Goal: Information Seeking & Learning: Compare options

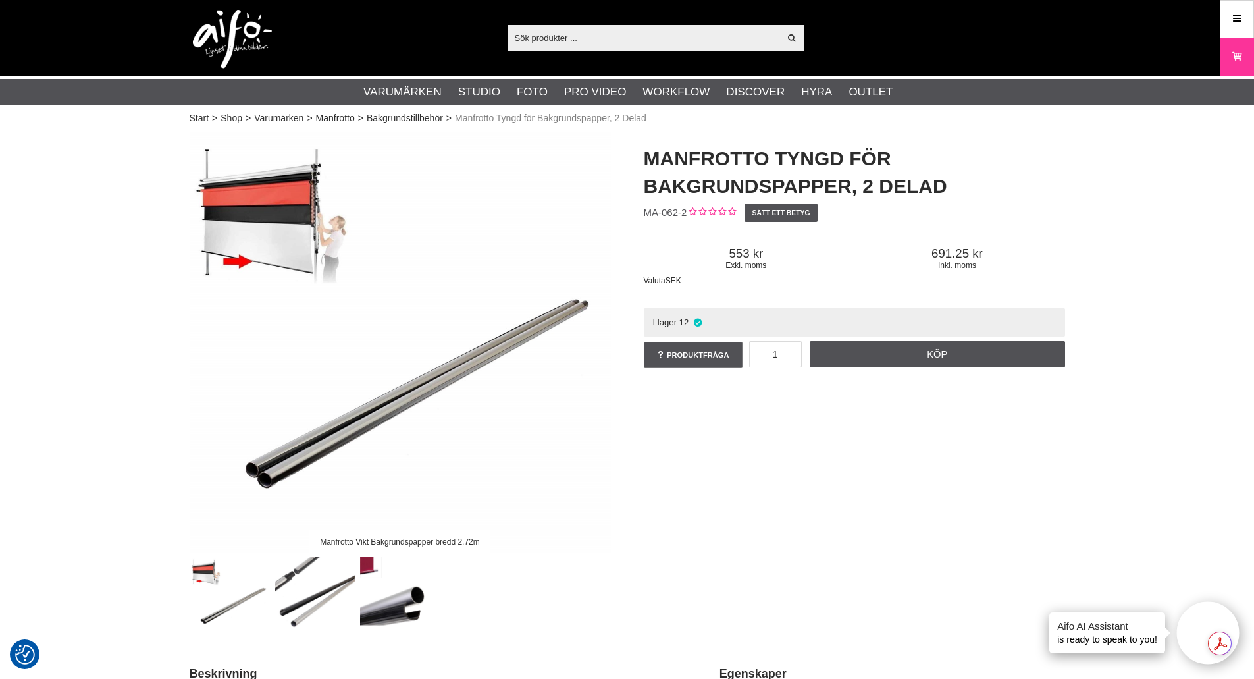
click at [637, 36] on input "text" at bounding box center [644, 38] width 272 height 20
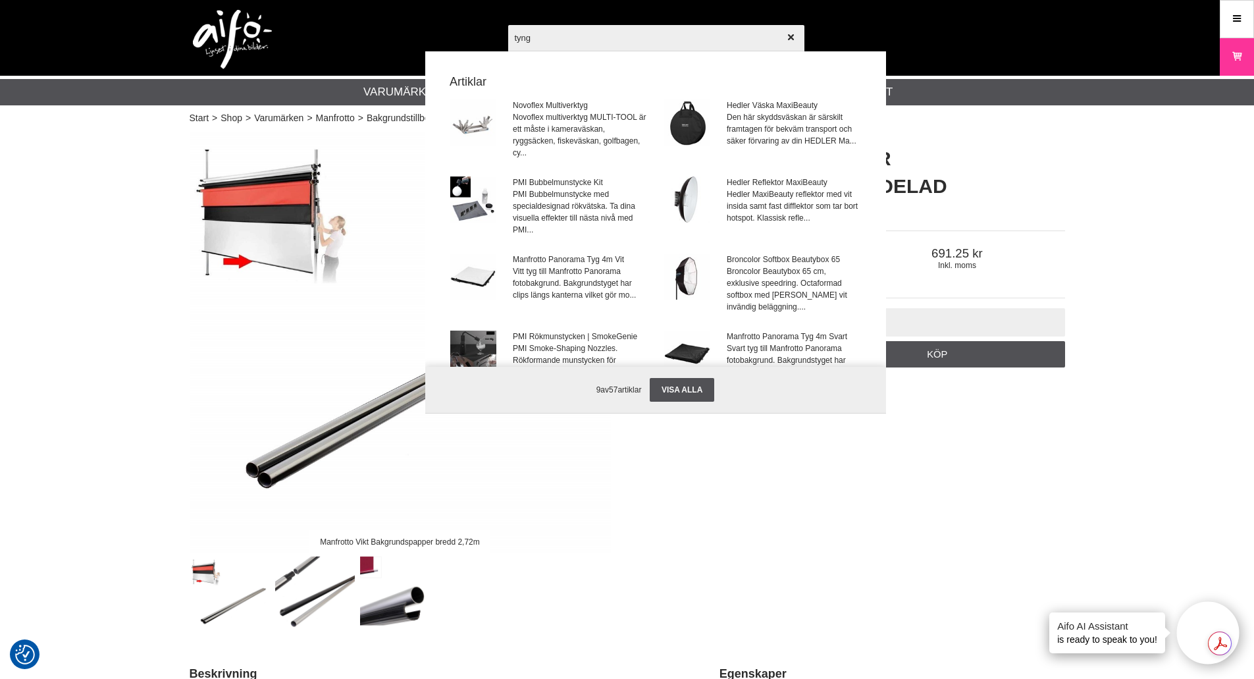
type input "tyngd"
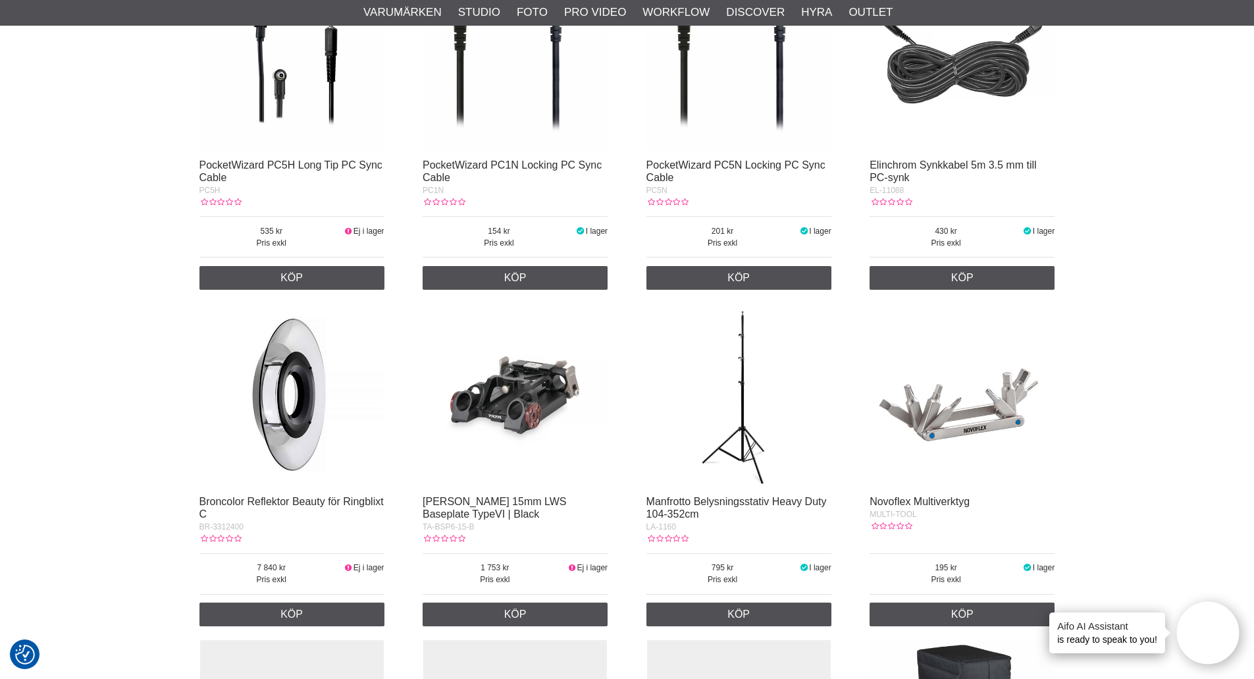
scroll to position [790, 0]
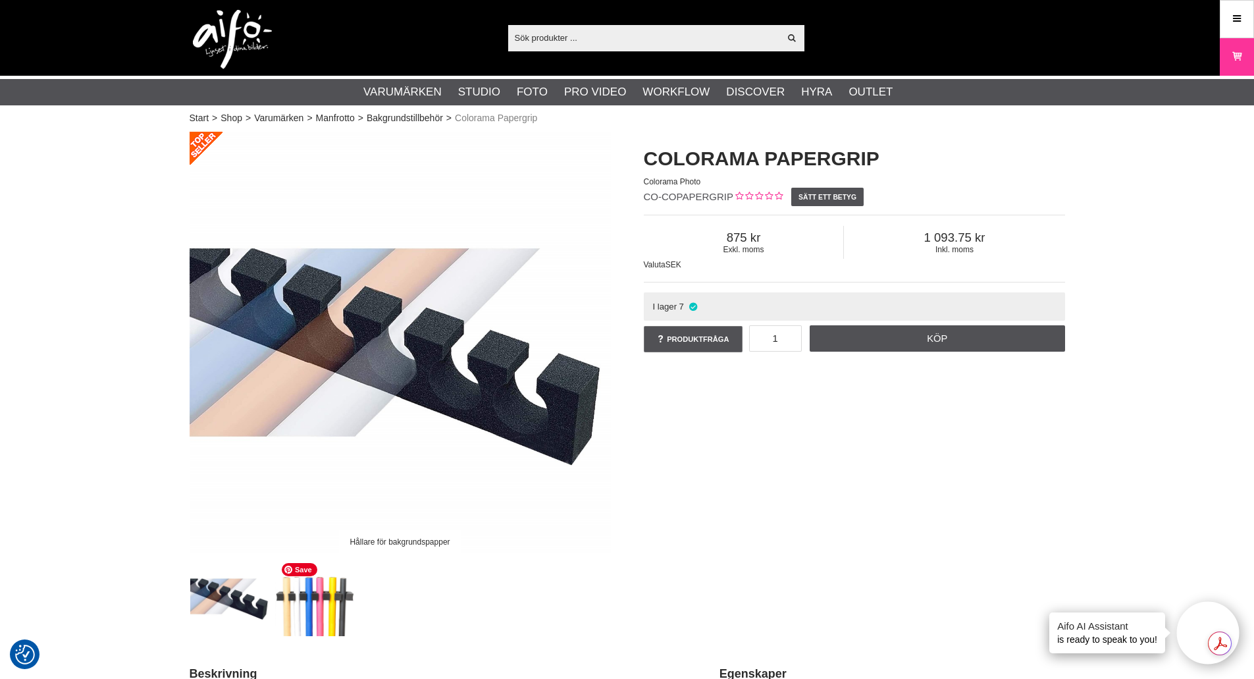
click at [304, 596] on img at bounding box center [315, 596] width 80 height 80
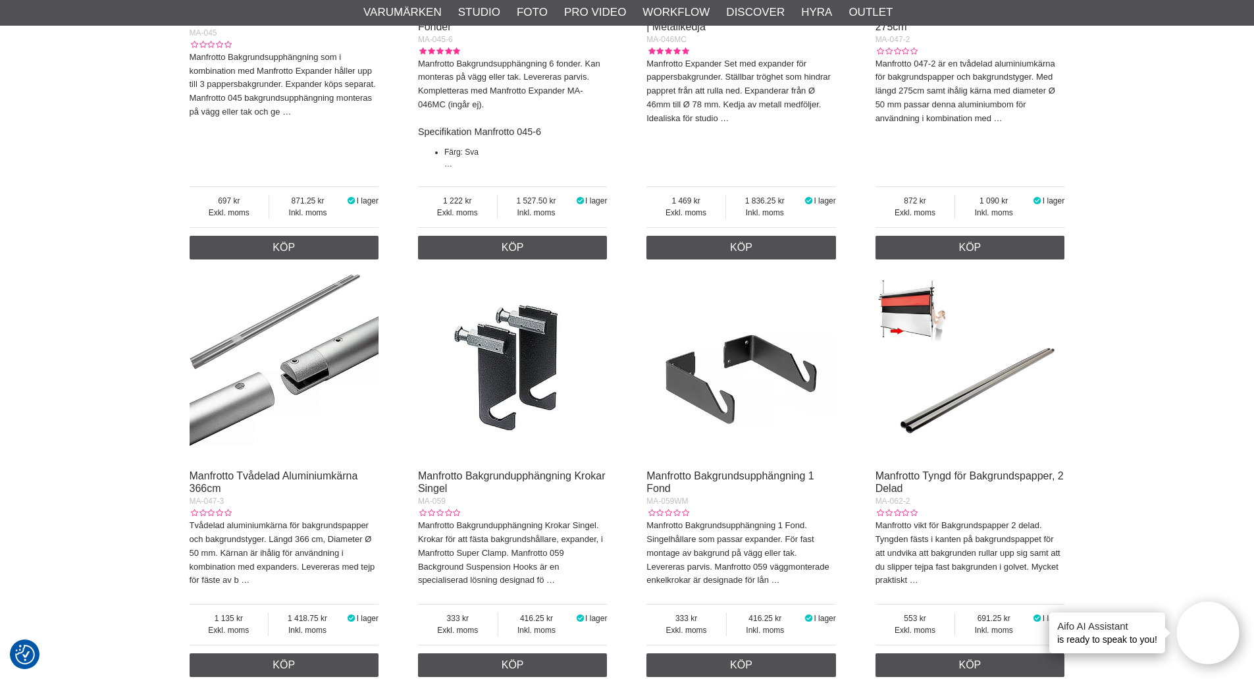
scroll to position [1317, 0]
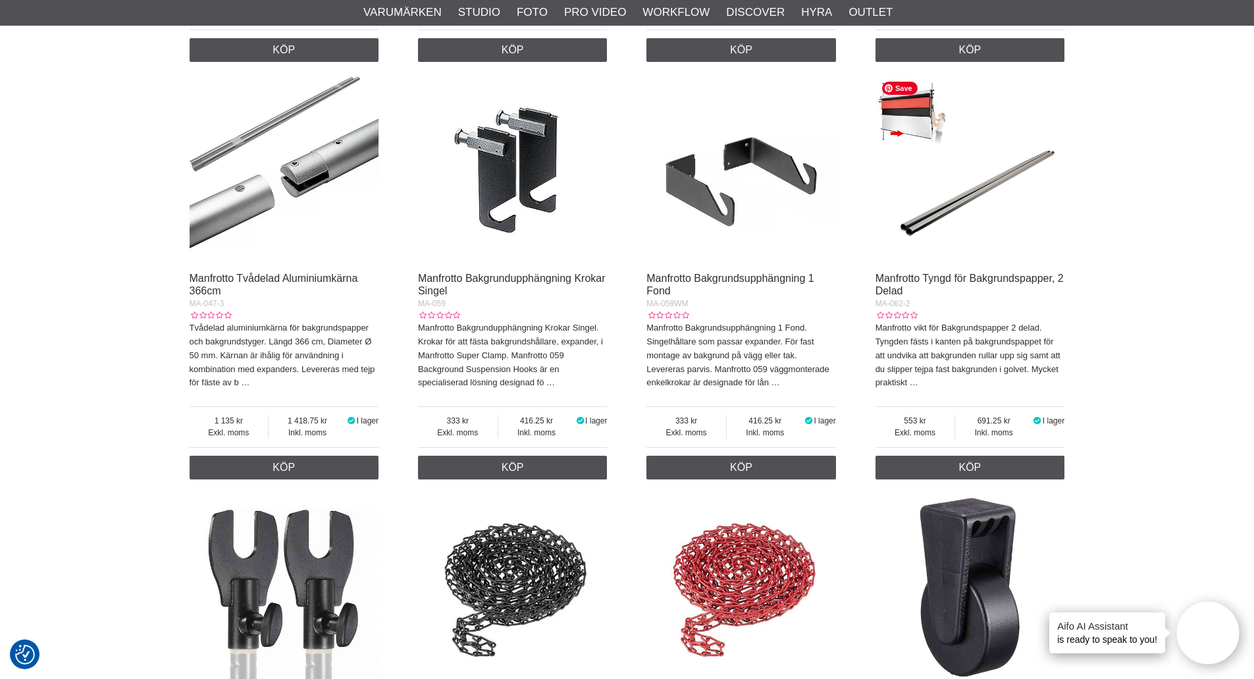
click at [936, 215] on img at bounding box center [970, 170] width 190 height 190
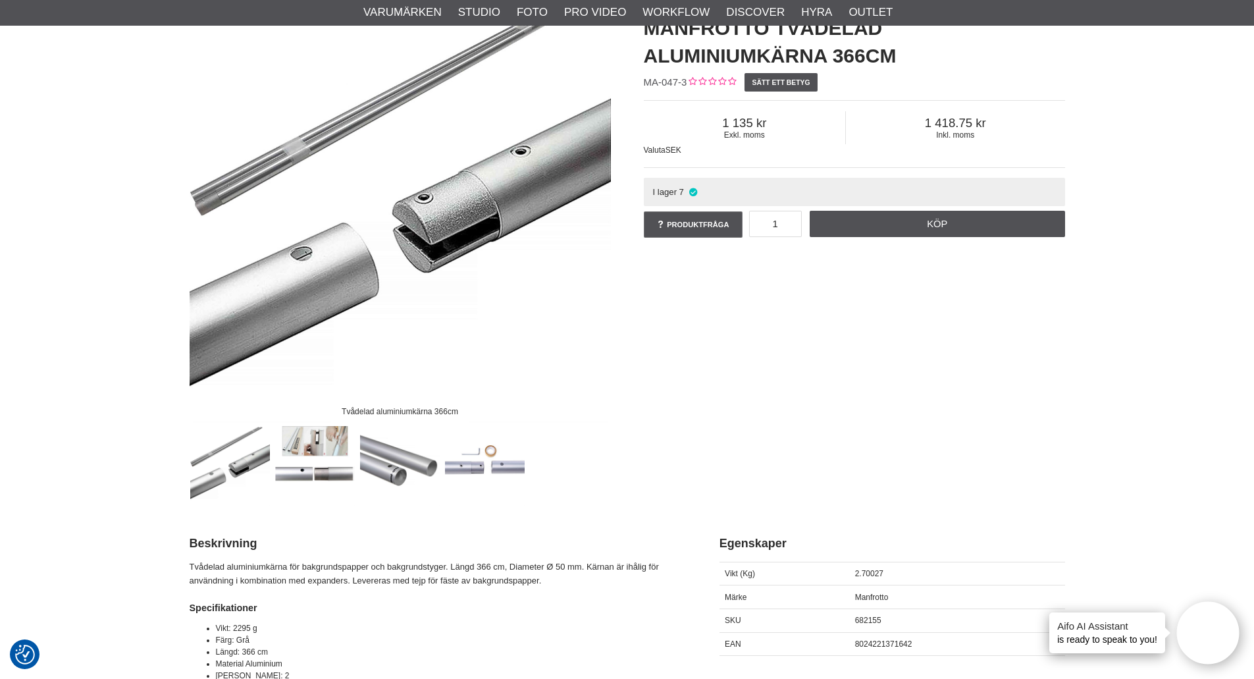
scroll to position [132, 0]
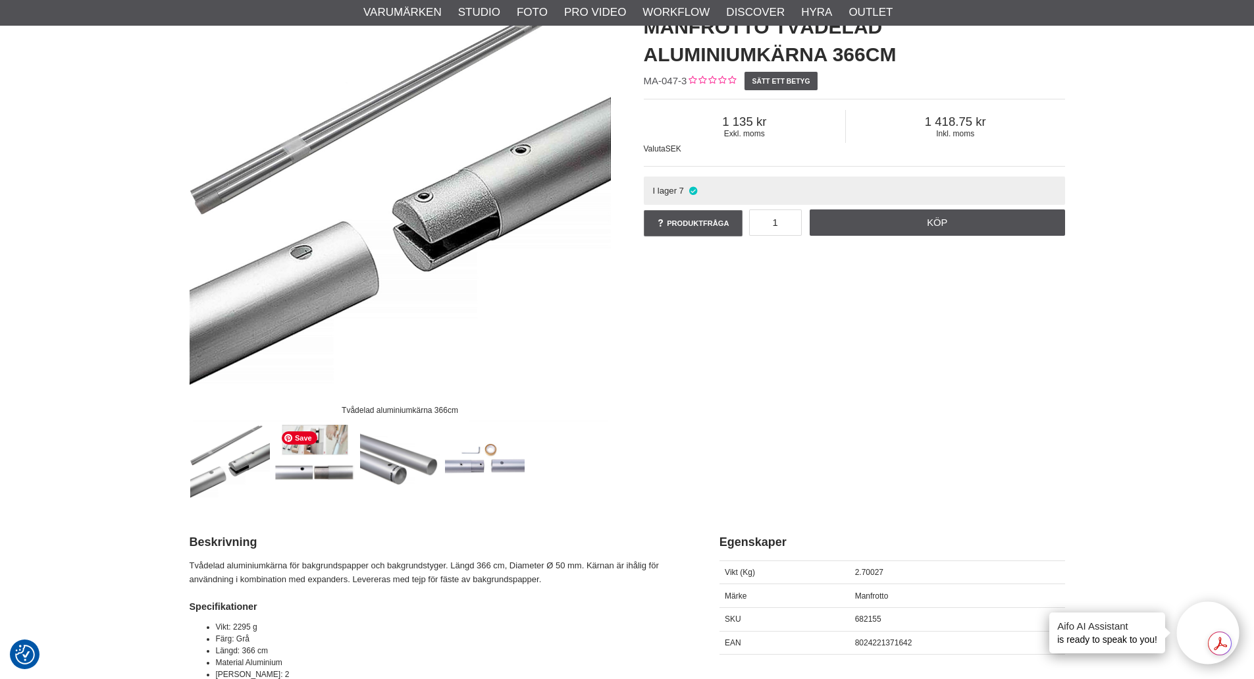
click at [310, 454] on img at bounding box center [315, 465] width 80 height 80
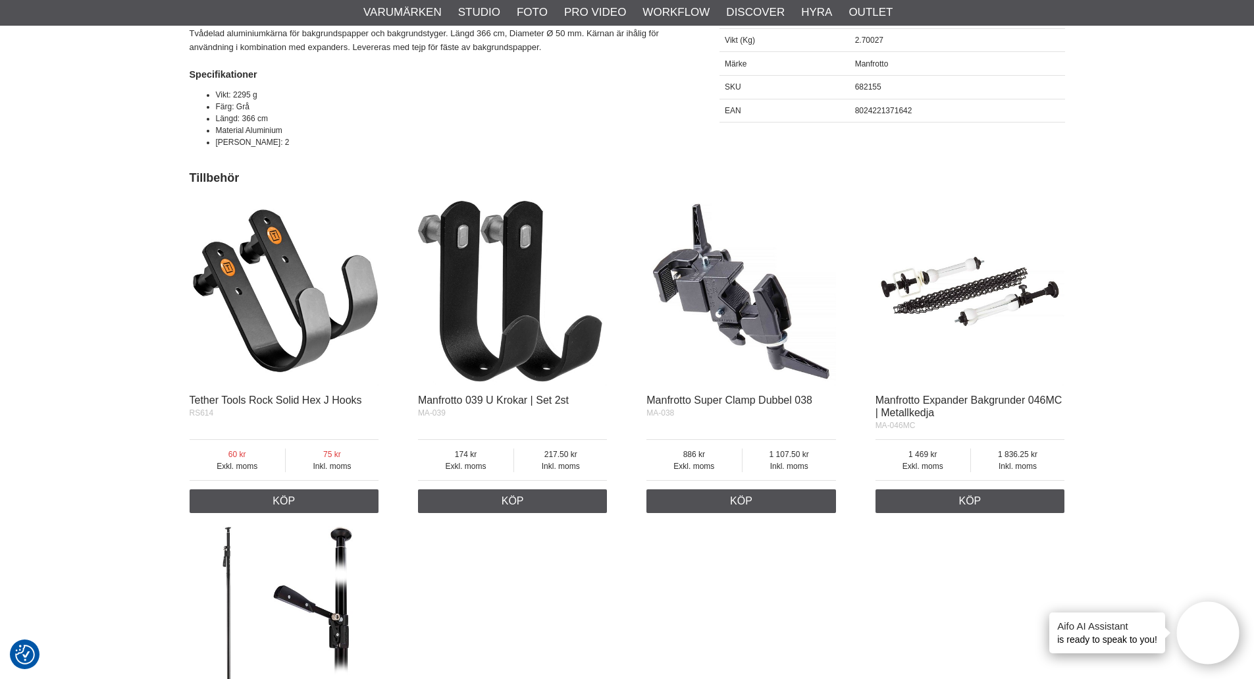
scroll to position [395, 0]
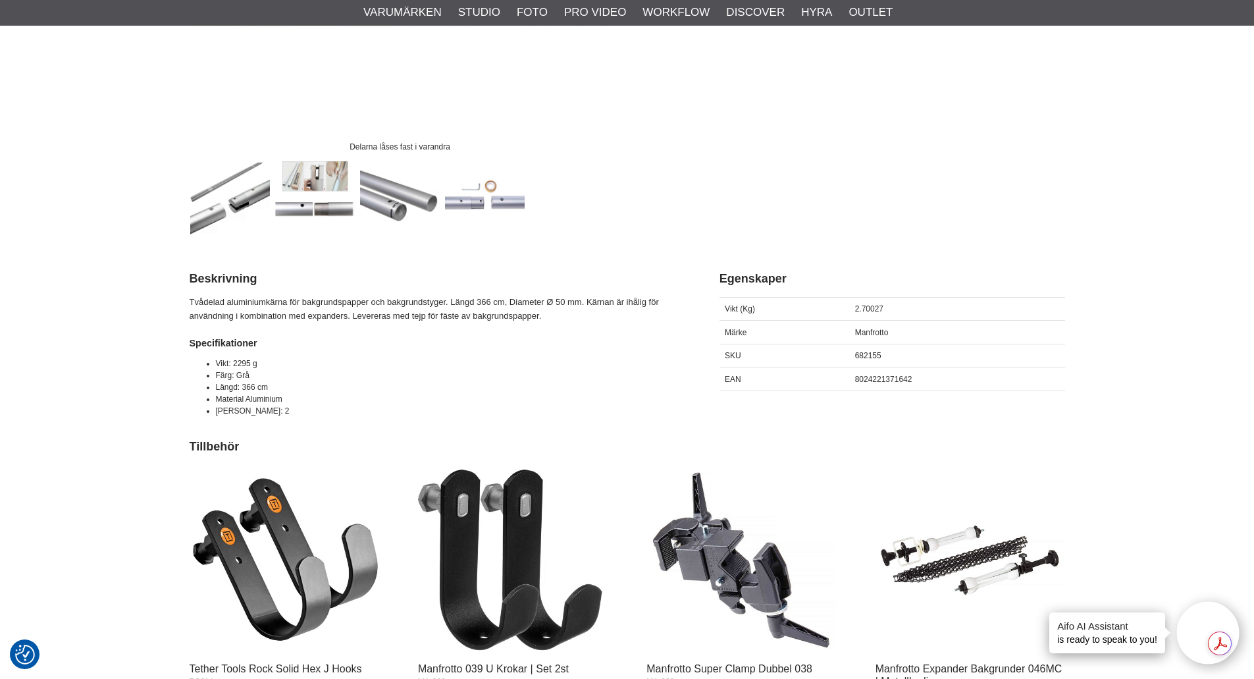
click at [119, 309] on div "Start > Shop > Varumärken > Manfrotto > Bakgrundstillbehör > Manfrotto Tvådelad…" at bounding box center [627, 581] width 1254 height 1696
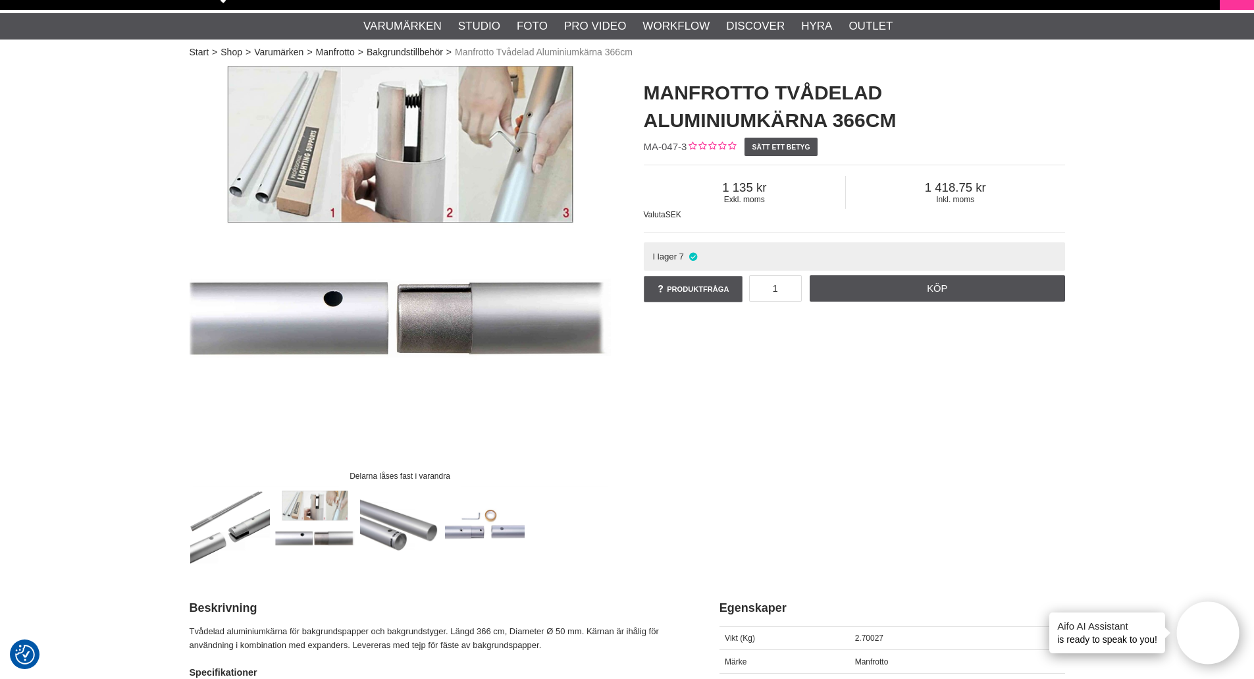
scroll to position [0, 0]
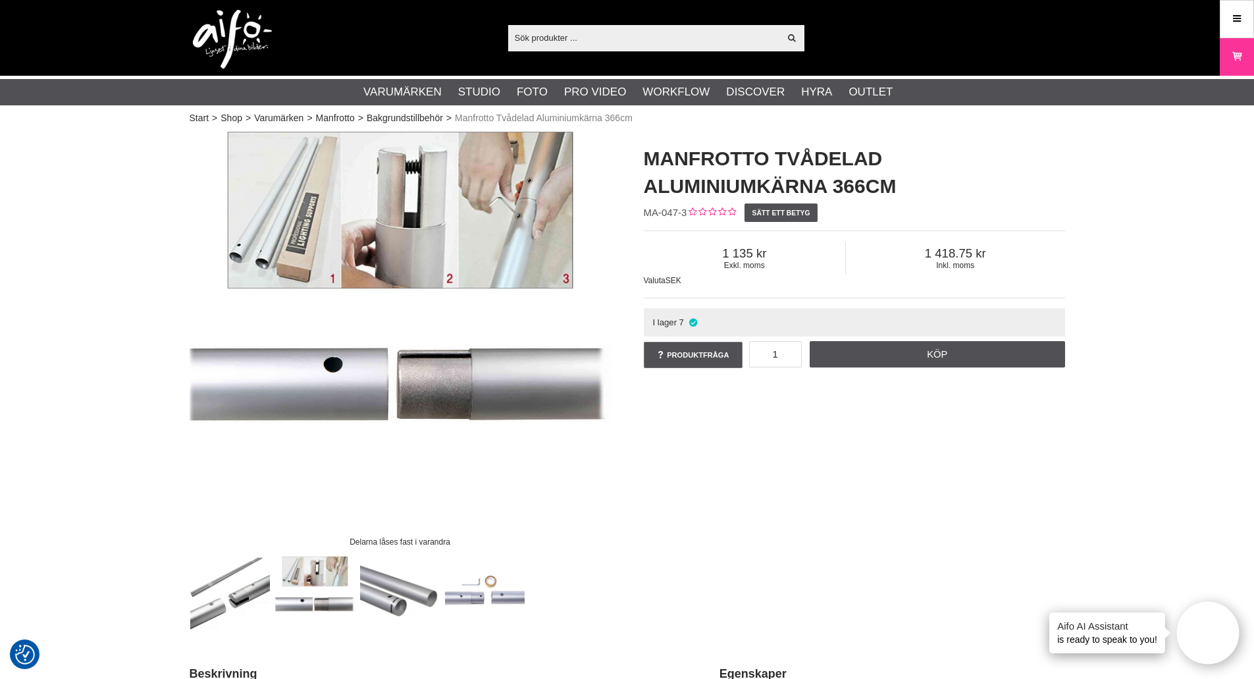
click at [681, 39] on input "text" at bounding box center [644, 38] width 272 height 20
drag, startPoint x: 648, startPoint y: 188, endPoint x: 829, endPoint y: 176, distance: 181.5
click at [829, 176] on h1 "Manfrotto Tvådelad Aluminiumkärna 366cm" at bounding box center [854, 172] width 421 height 55
copy h1 "Aluminiumkärna"
click at [602, 36] on input "text" at bounding box center [644, 38] width 272 height 20
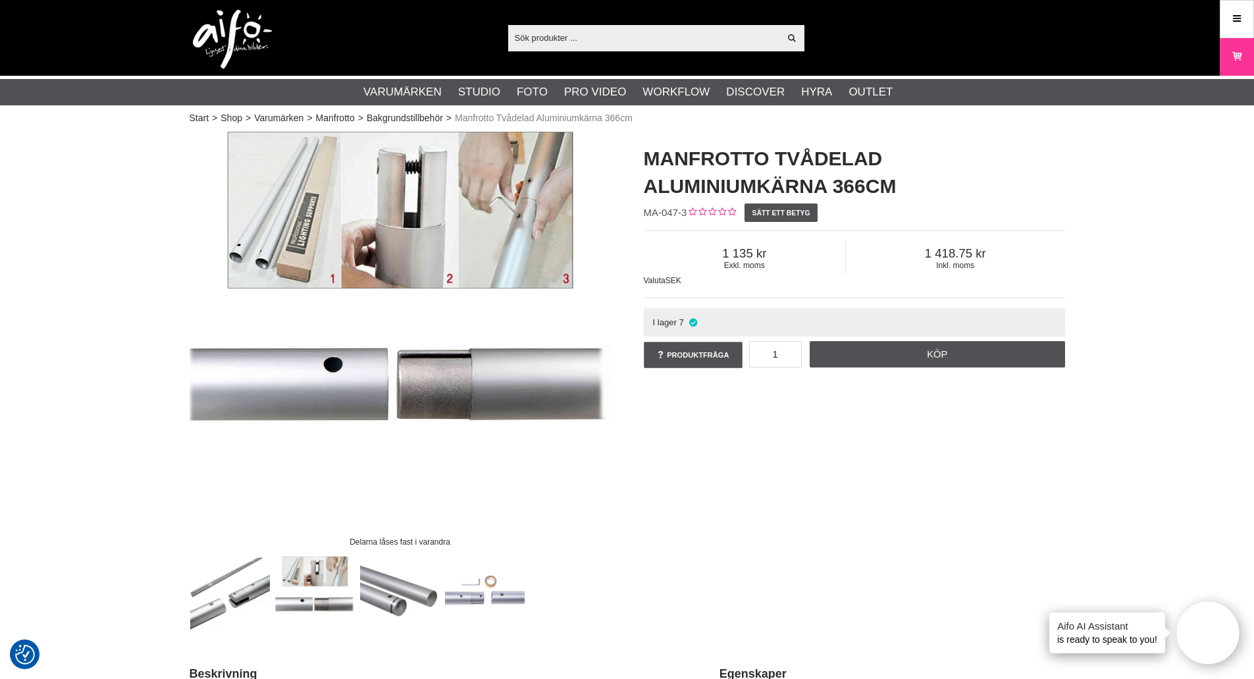
paste input "Aluminiumkärna"
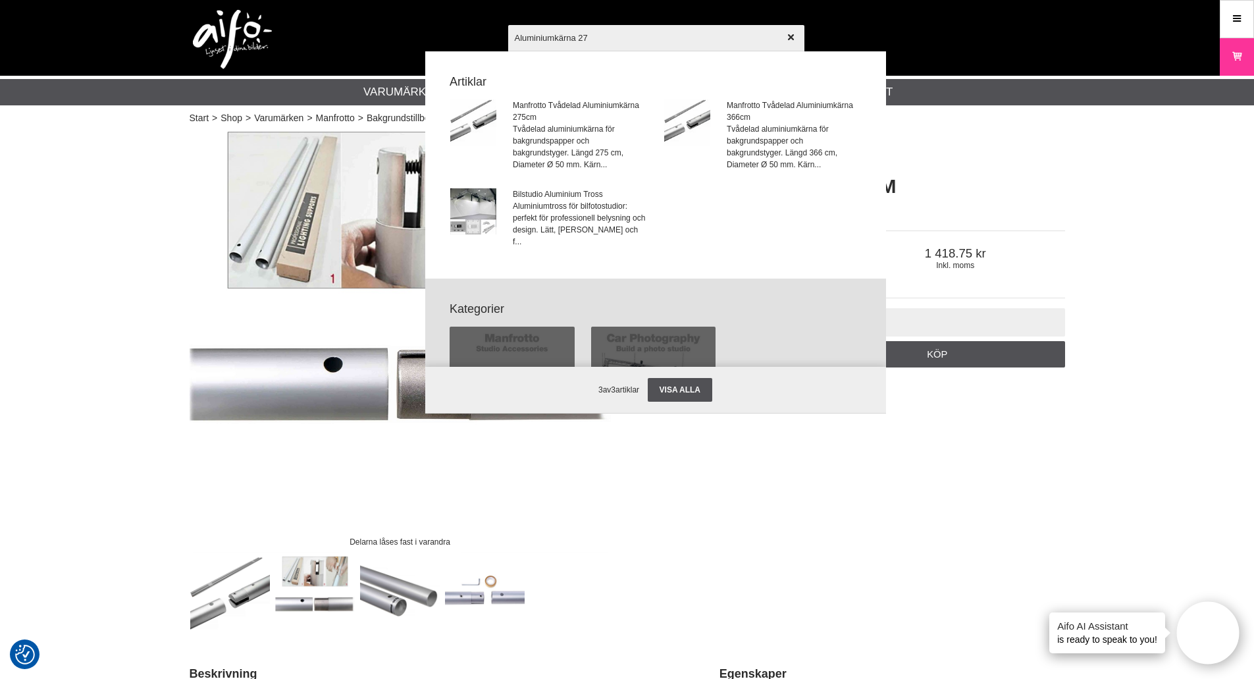
type input "Aluminiumkärna 272"
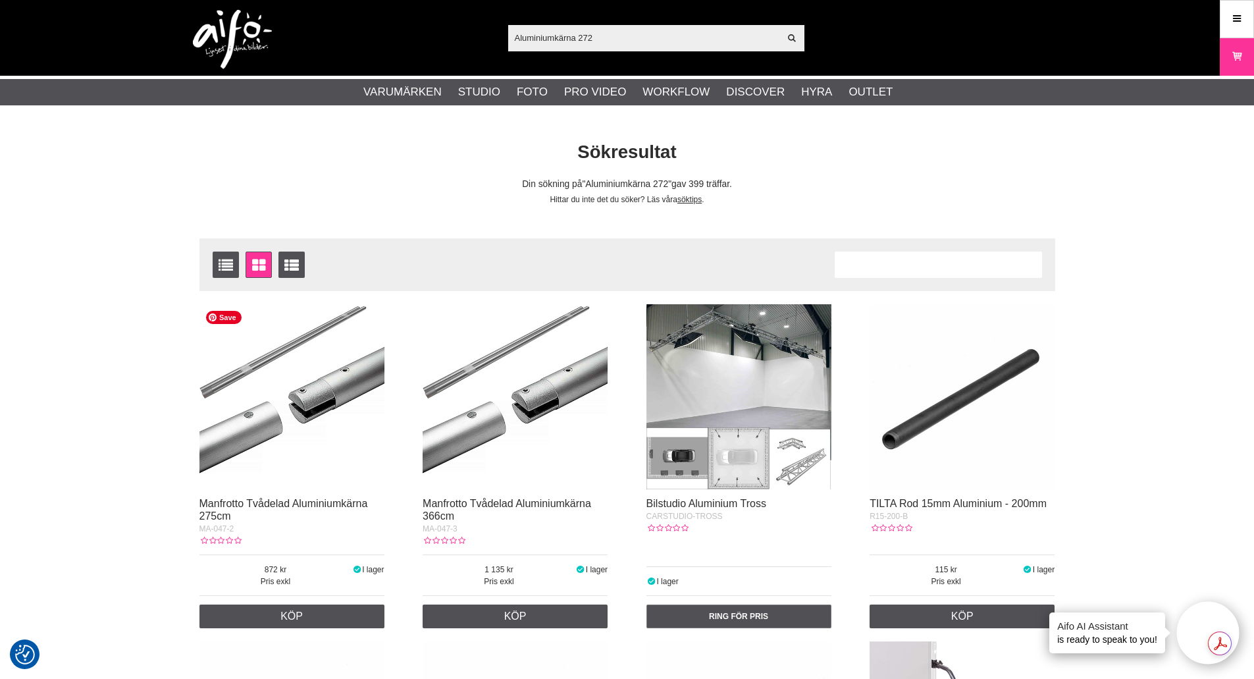
click at [311, 388] on img at bounding box center [291, 396] width 185 height 185
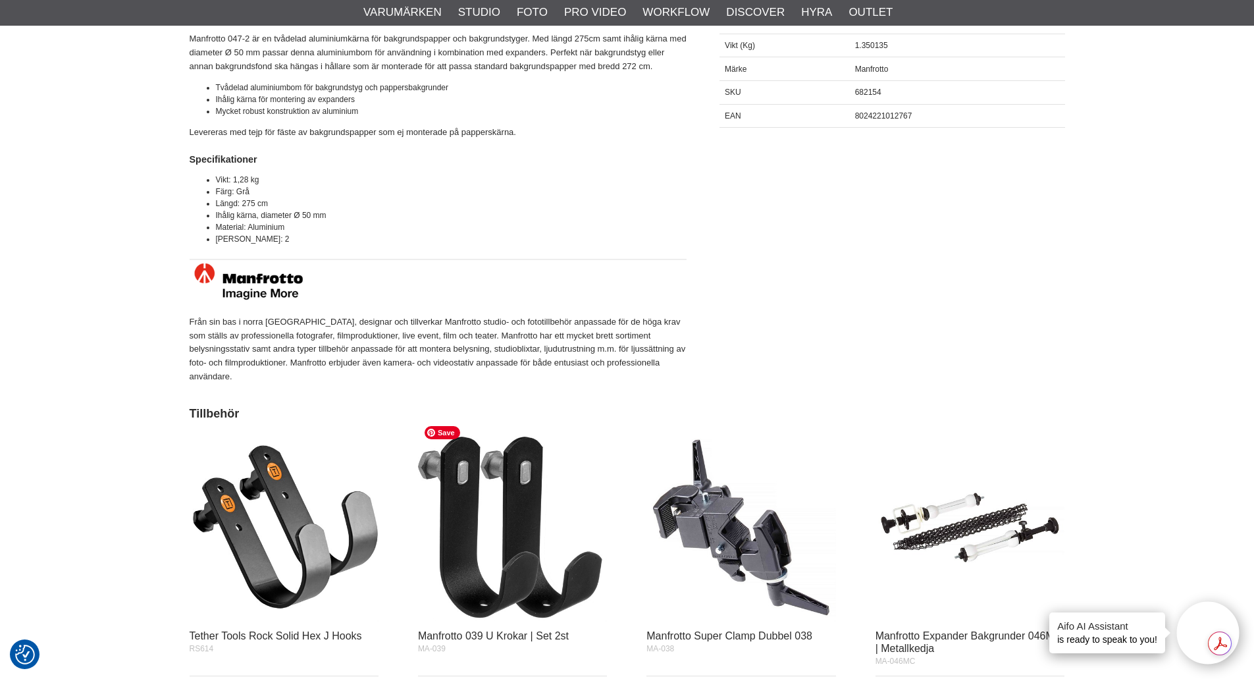
scroll to position [263, 0]
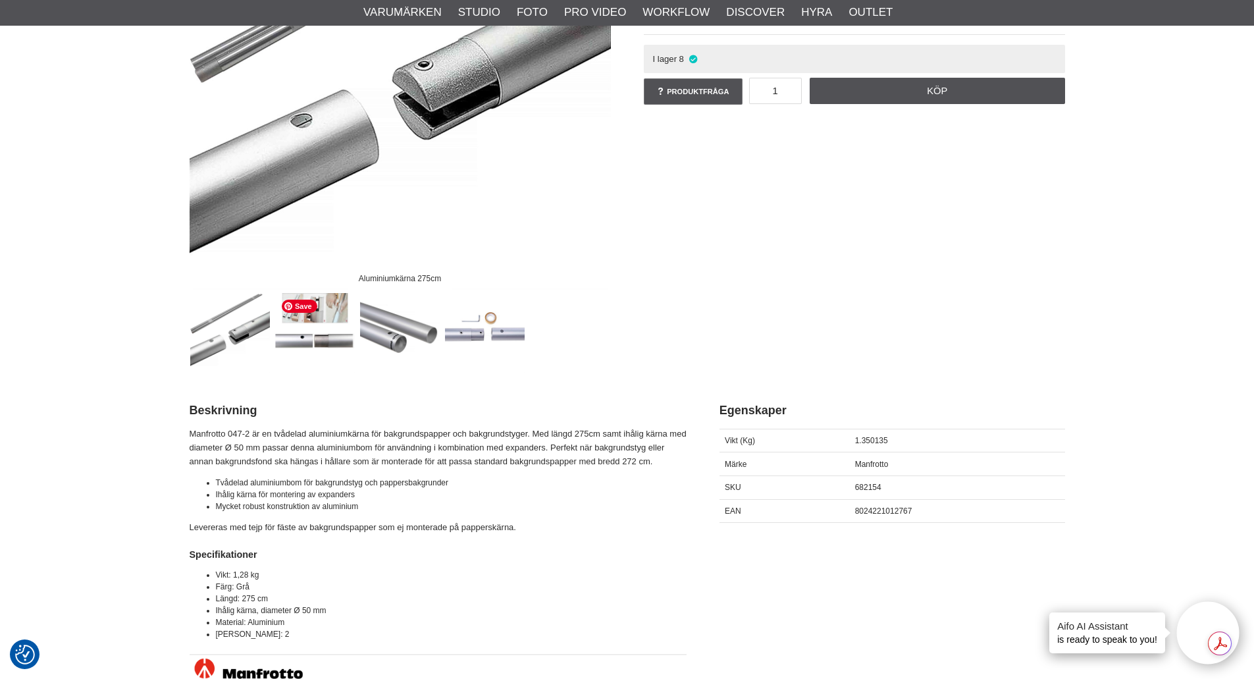
click at [333, 307] on img at bounding box center [315, 333] width 80 height 80
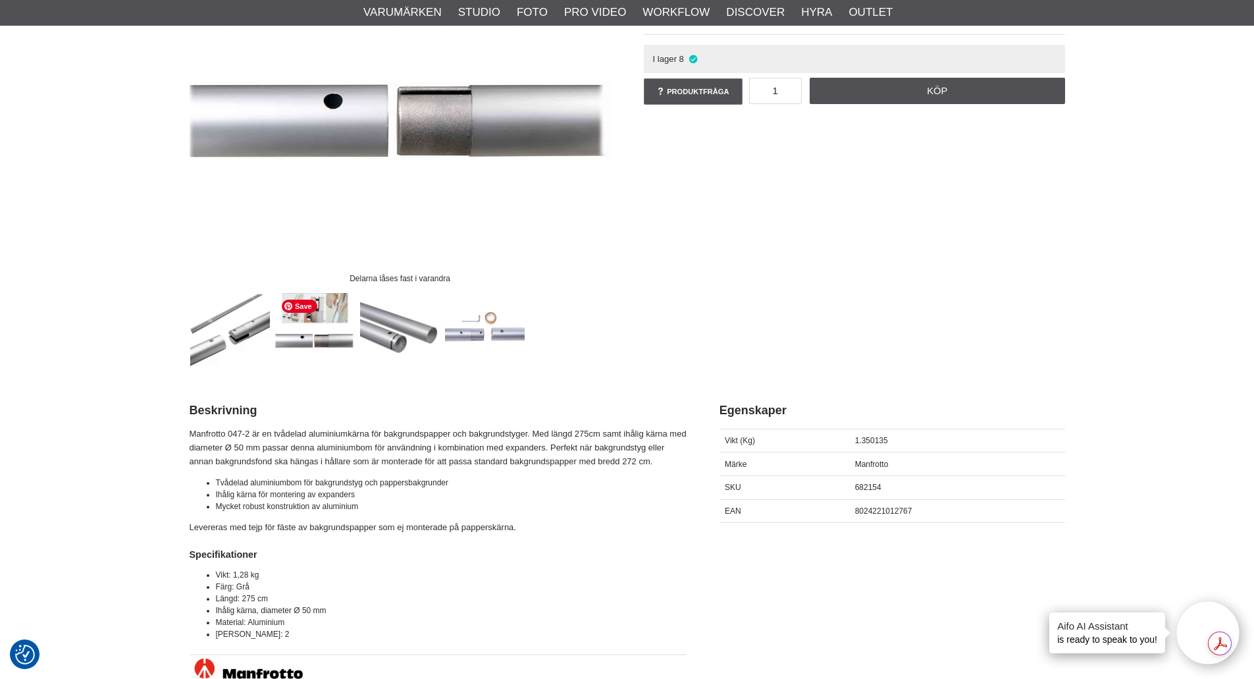
click at [296, 328] on img at bounding box center [315, 333] width 80 height 80
click at [337, 307] on img at bounding box center [315, 333] width 80 height 80
click at [337, 305] on img at bounding box center [315, 333] width 80 height 80
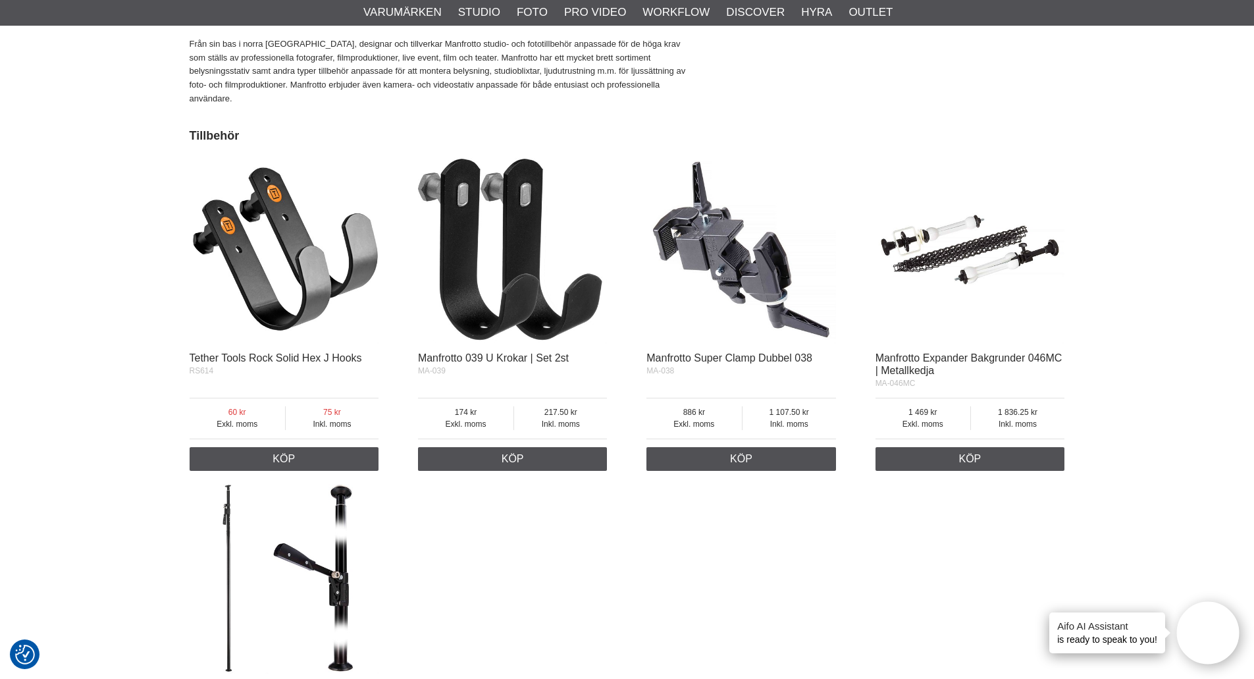
scroll to position [724, 0]
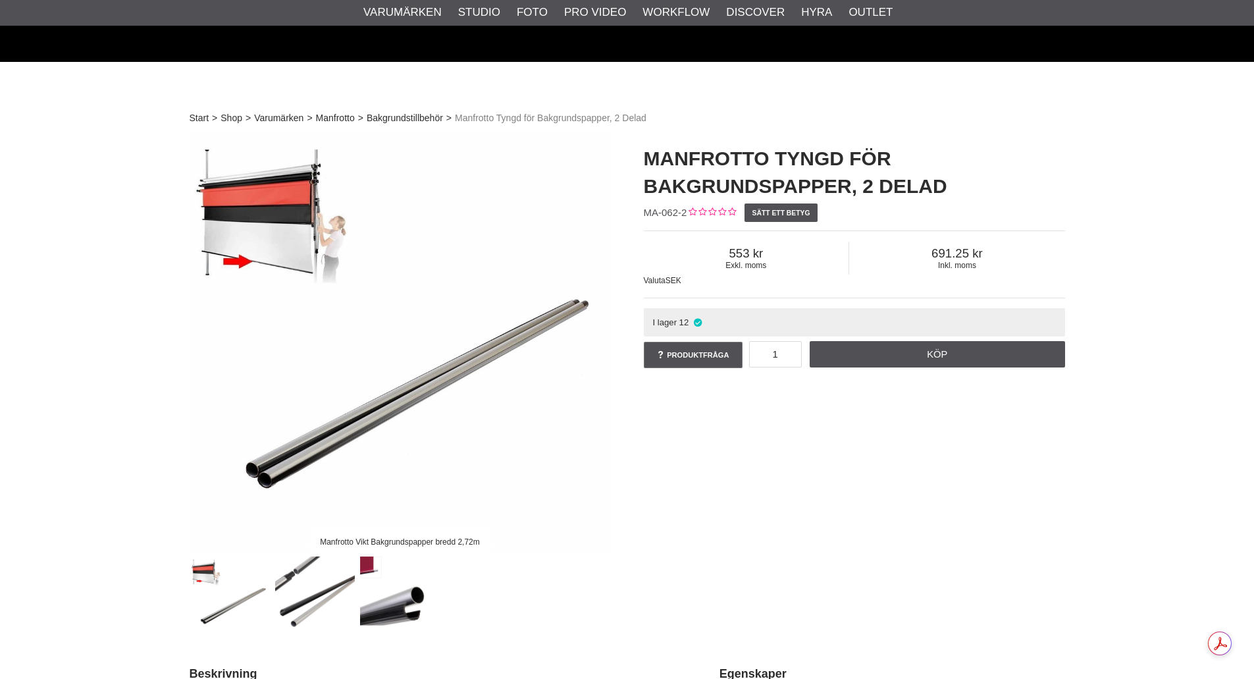
scroll to position [263, 0]
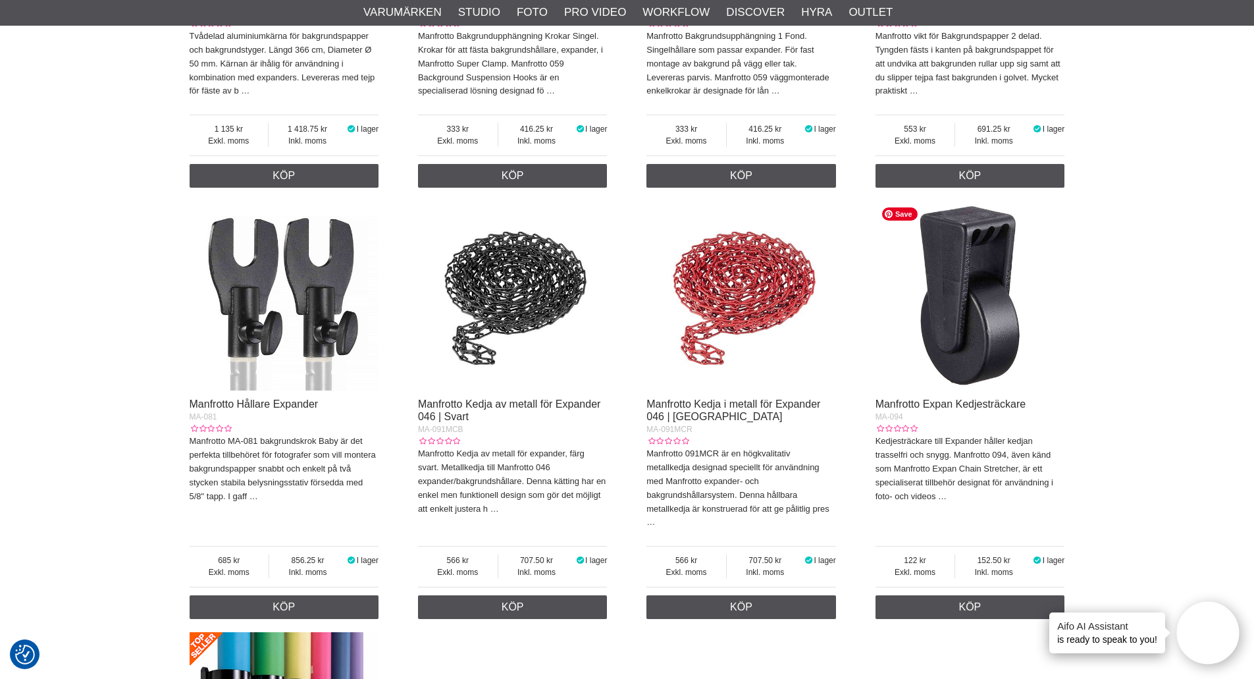
scroll to position [1646, 0]
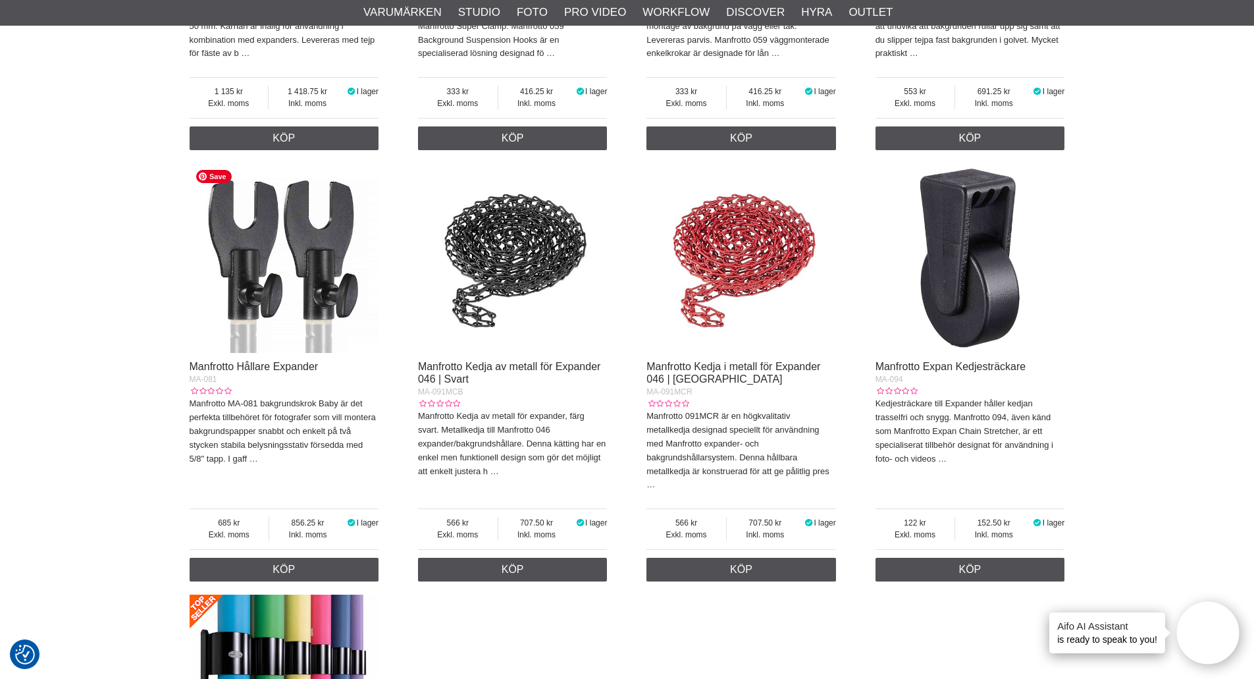
click at [323, 267] on img at bounding box center [285, 258] width 190 height 190
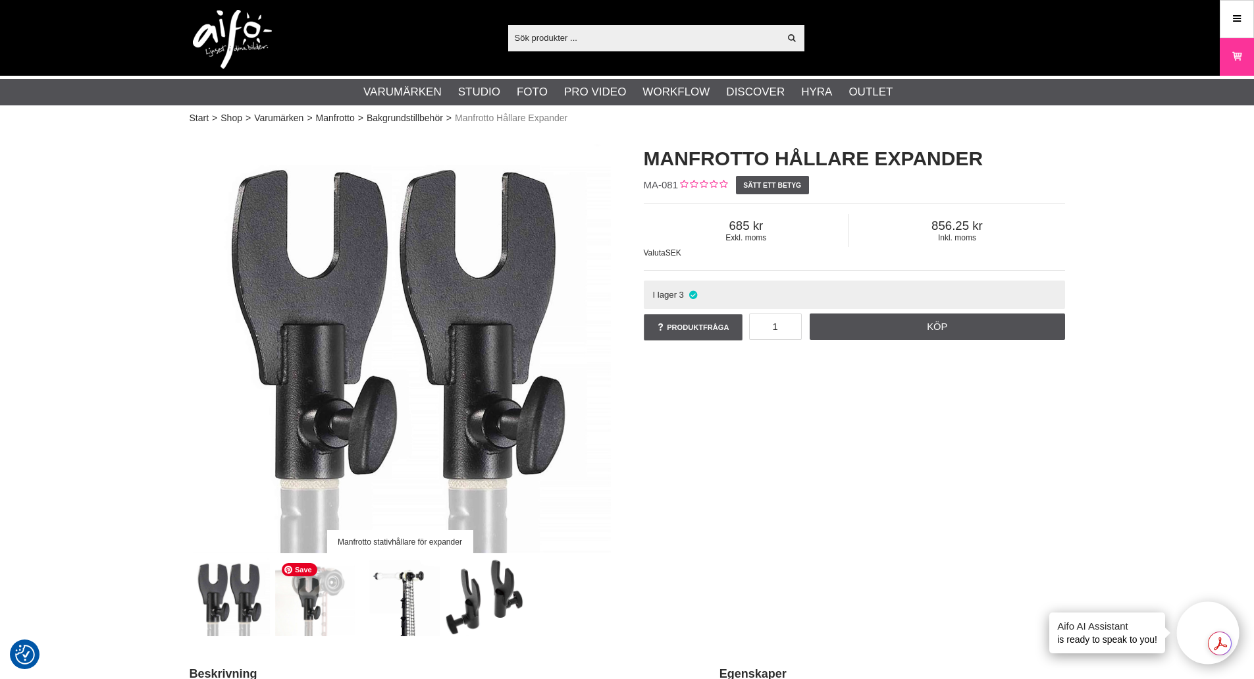
click at [323, 591] on img at bounding box center [315, 596] width 80 height 80
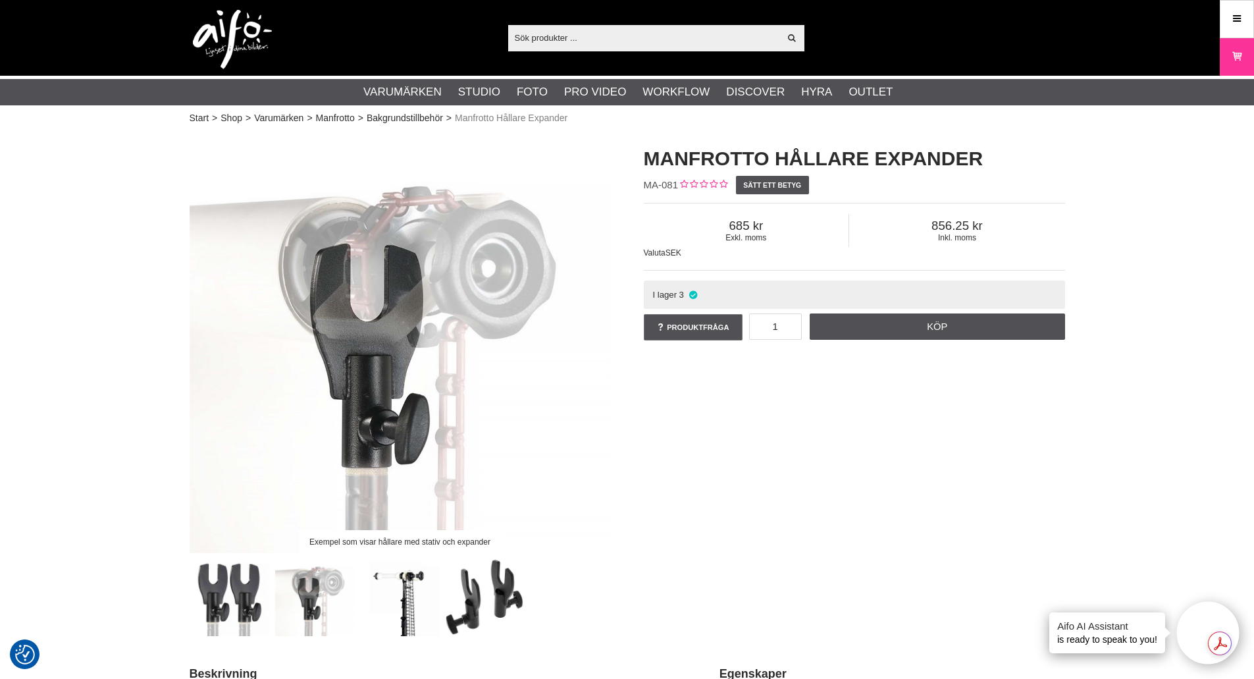
click at [575, 34] on input "text" at bounding box center [644, 38] width 272 height 20
